Goal: Information Seeking & Learning: Learn about a topic

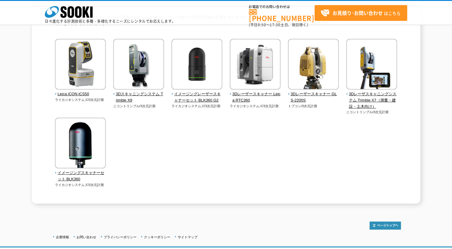
scroll to position [50, 0]
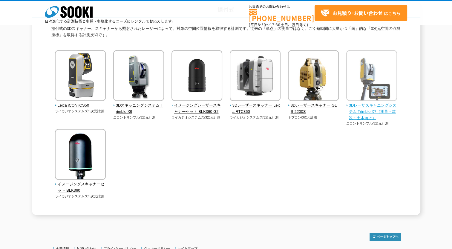
click at [372, 106] on span "3Dレーザスキャニングシステム Trimble X7（測量・建設・土木向け）" at bounding box center [371, 111] width 51 height 19
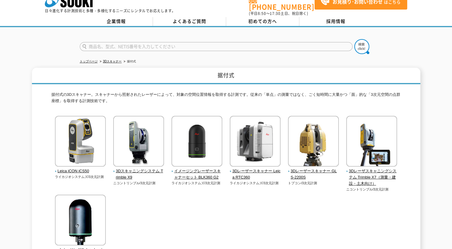
scroll to position [0, 0]
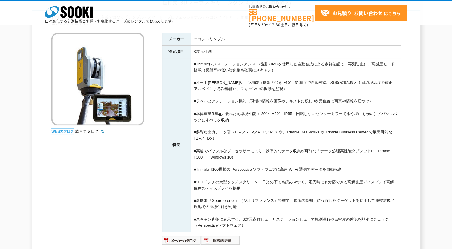
scroll to position [99, 0]
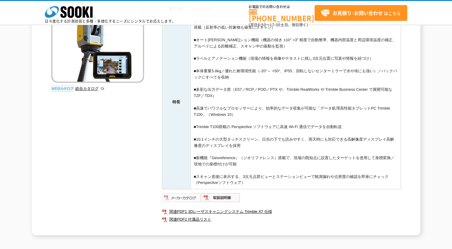
click at [186, 196] on img at bounding box center [181, 198] width 39 height 10
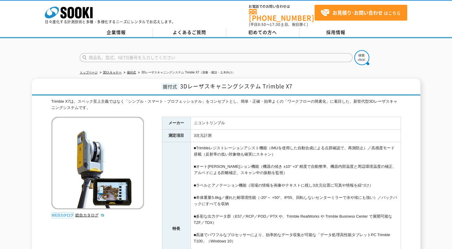
scroll to position [0, 0]
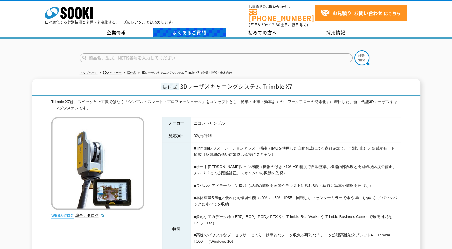
click at [199, 28] on link "よくあるご質問" at bounding box center [189, 32] width 73 height 9
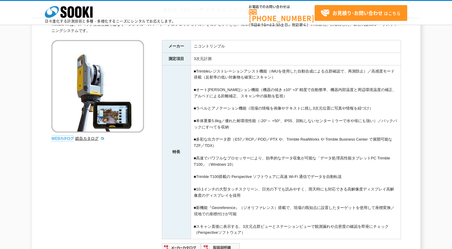
scroll to position [149, 0]
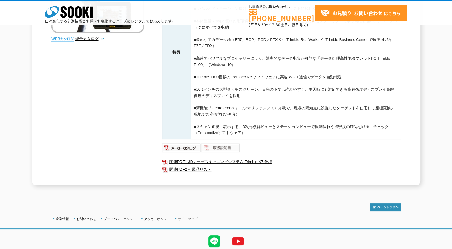
click at [214, 146] on img at bounding box center [220, 148] width 39 height 10
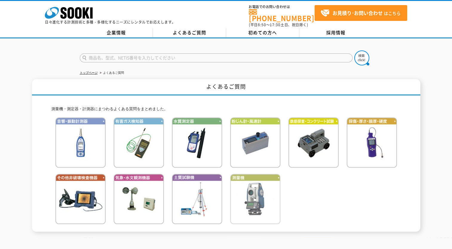
click at [250, 189] on img at bounding box center [255, 199] width 50 height 50
